Goal: Task Accomplishment & Management: Manage account settings

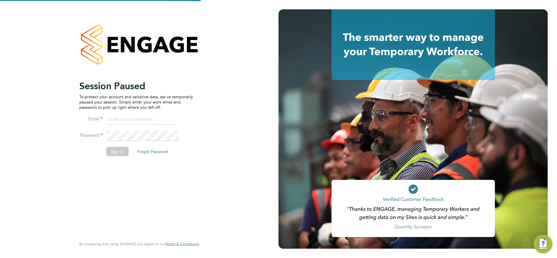
type input "chay.lee.wo@countrysidepartnerships.com"
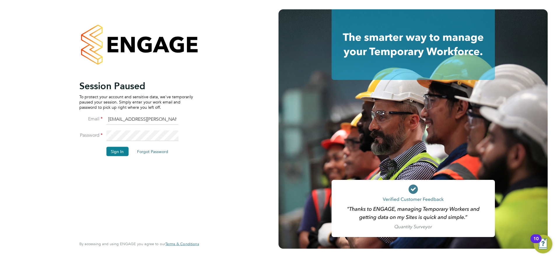
click at [118, 150] on button "Sign In" at bounding box center [117, 151] width 22 height 9
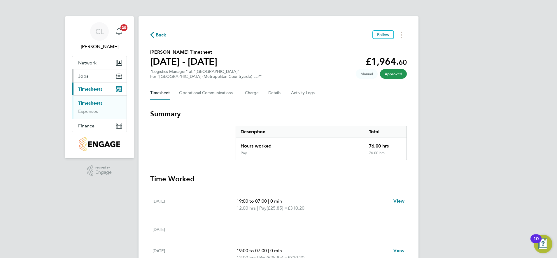
click at [89, 75] on button "Jobs" at bounding box center [99, 75] width 54 height 13
click at [94, 99] on link "Placements" at bounding box center [90, 98] width 24 height 6
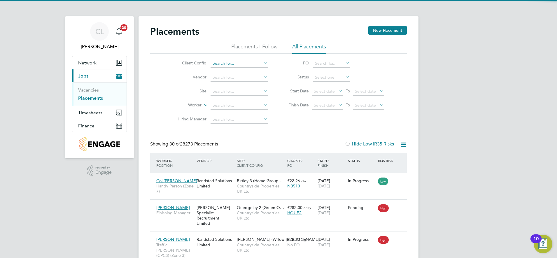
click at [255, 64] on input at bounding box center [239, 63] width 57 height 8
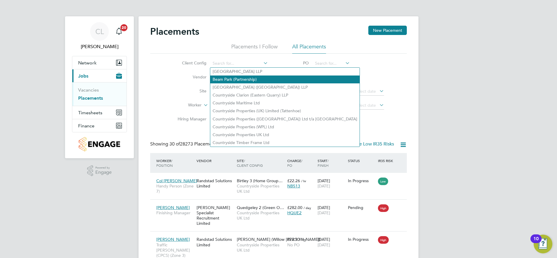
click at [244, 84] on li "[GEOGRAPHIC_DATA] ([GEOGRAPHIC_DATA]) LLP" at bounding box center [284, 87] width 149 height 8
type input "[GEOGRAPHIC_DATA] ([GEOGRAPHIC_DATA]) LLP"
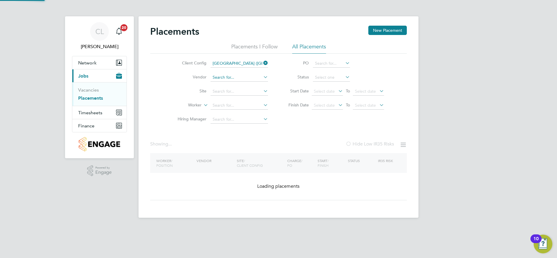
click at [232, 78] on input at bounding box center [239, 77] width 57 height 8
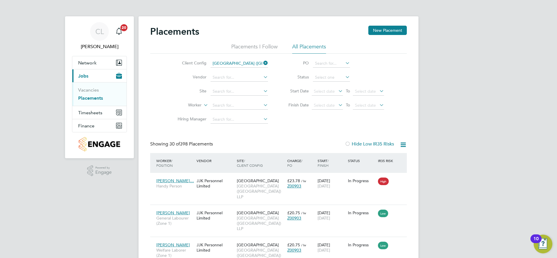
click at [241, 100] on li "JJK Personnel Limited" at bounding box center [256, 101] width 92 height 8
type input "JJK Personnel Limited"
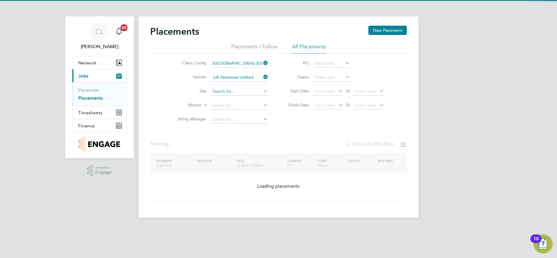
click at [230, 90] on input at bounding box center [239, 91] width 57 height 8
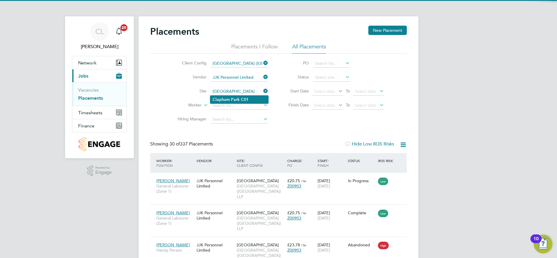
type input "[GEOGRAPHIC_DATA]"
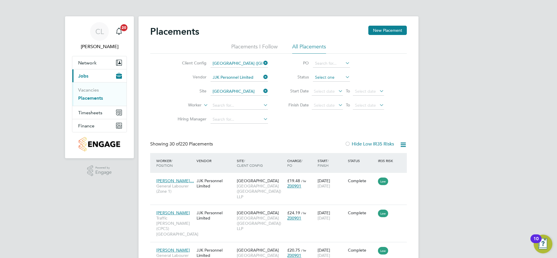
click at [340, 77] on input at bounding box center [331, 77] width 37 height 8
click at [332, 87] on li "Active" at bounding box center [332, 86] width 38 height 8
type input "Active"
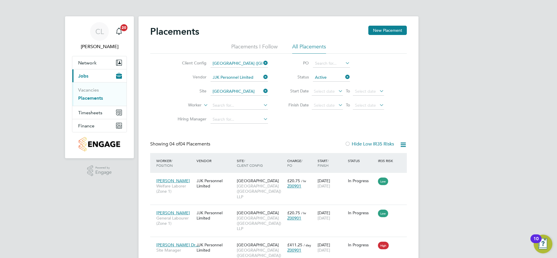
drag, startPoint x: 345, startPoint y: 77, endPoint x: 337, endPoint y: 78, distance: 8.2
click at [344, 77] on icon at bounding box center [344, 77] width 0 height 8
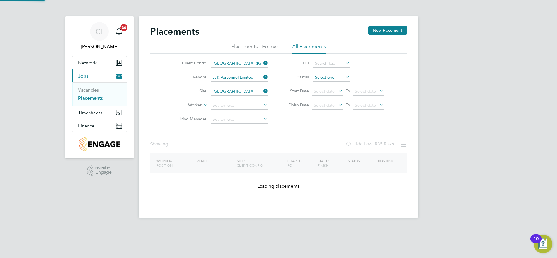
click at [327, 79] on input at bounding box center [331, 77] width 37 height 8
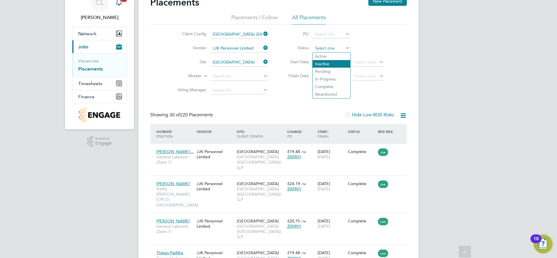
type input "Inactive"
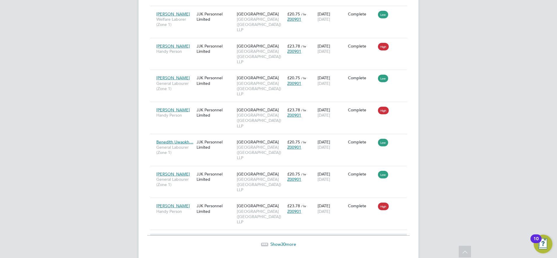
click at [273, 241] on span "Show 30 more" at bounding box center [283, 244] width 26 height 6
drag, startPoint x: 281, startPoint y: 226, endPoint x: 250, endPoint y: 204, distance: 38.1
click at [282, 241] on span "30" at bounding box center [283, 244] width 5 height 6
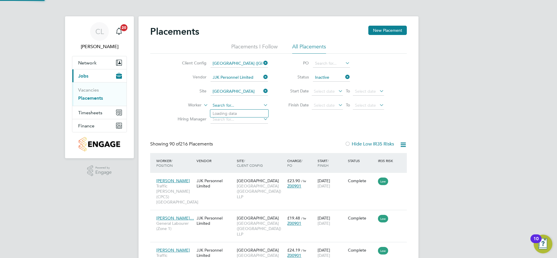
click at [242, 107] on input at bounding box center [239, 105] width 57 height 8
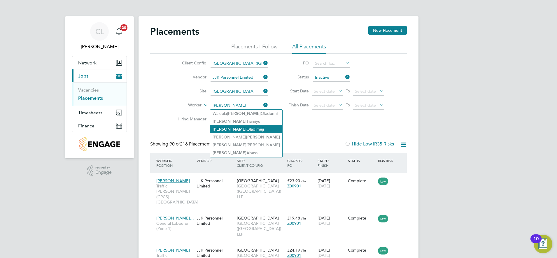
type input "[PERSON_NAME]"
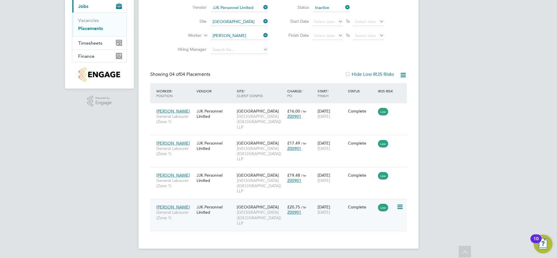
click at [360, 223] on div "Abiodun Oladimeji General Labourer (Zone 1) JJK Personnel Limited Clapham Park …" at bounding box center [278, 215] width 257 height 32
click at [402, 207] on icon at bounding box center [400, 207] width 6 height 7
click at [331, 217] on div "07 Apr 2025 21 Sep 2025" at bounding box center [331, 210] width 30 height 16
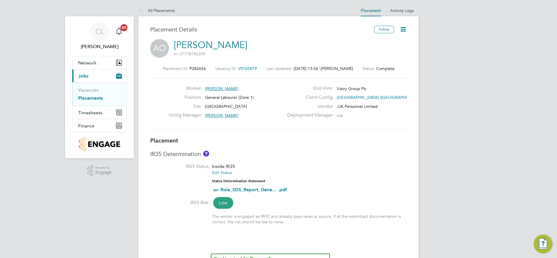
click at [406, 28] on icon at bounding box center [403, 29] width 7 height 7
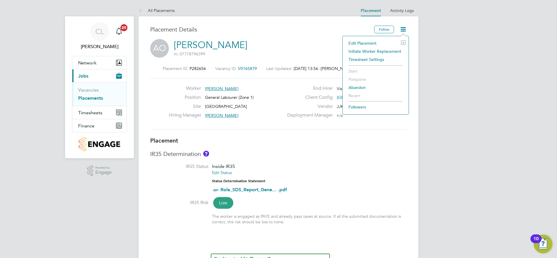
click at [367, 43] on li "Edit Placement e" at bounding box center [376, 43] width 60 height 8
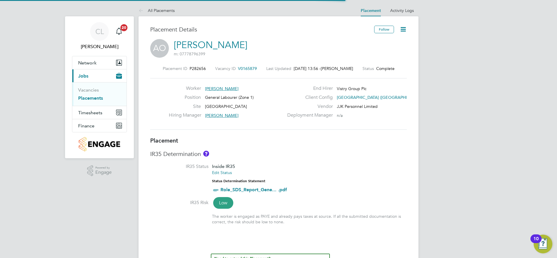
scroll to position [3, 3]
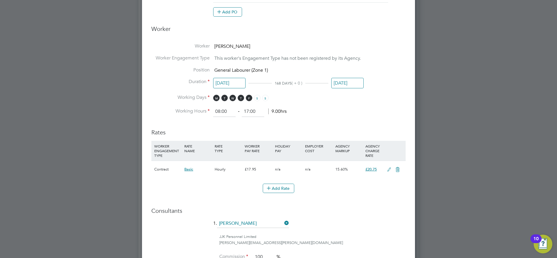
click at [350, 82] on input "[DATE]" at bounding box center [347, 83] width 32 height 11
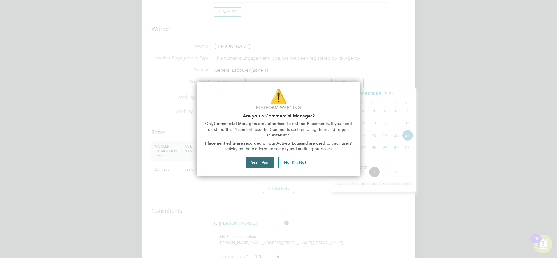
click at [268, 160] on button "Yes, I Am" at bounding box center [260, 163] width 28 height 12
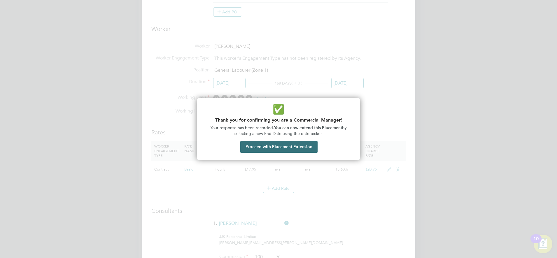
click at [277, 149] on button "Proceed with Placement Extension" at bounding box center [278, 147] width 77 height 12
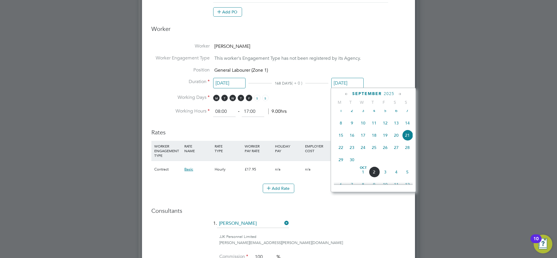
click at [407, 153] on span "28" at bounding box center [407, 147] width 11 height 11
type input "[DATE]"
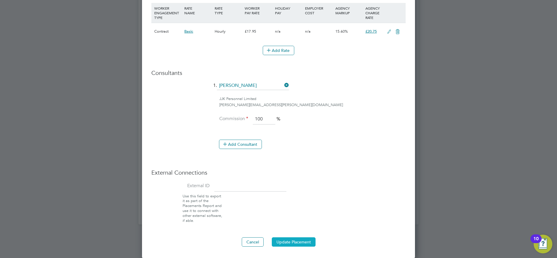
click at [307, 241] on button "Update Placement" at bounding box center [294, 241] width 44 height 9
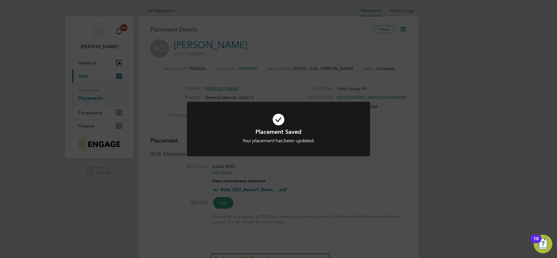
click at [302, 55] on div "Placement Saved Your placement has been updated. Cancel Okay" at bounding box center [278, 129] width 557 height 258
